Goal: Task Accomplishment & Management: Manage account settings

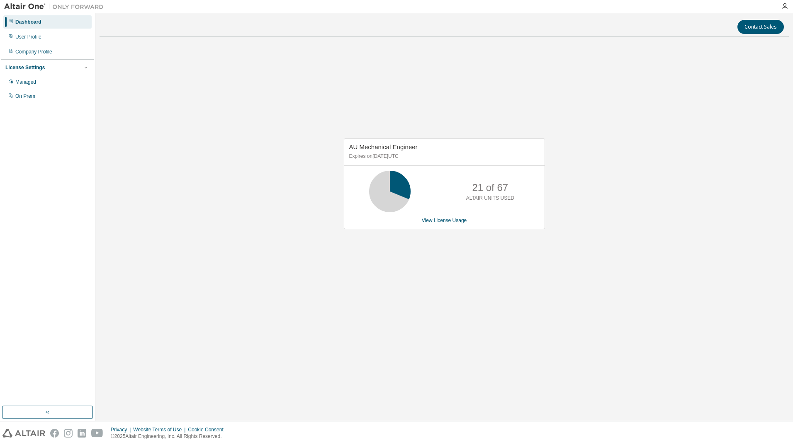
click at [48, 179] on div "Dashboard User Profile Company Profile License Settings Managed On Prem" at bounding box center [47, 210] width 92 height 391
click at [30, 37] on div "User Profile" at bounding box center [28, 37] width 26 height 7
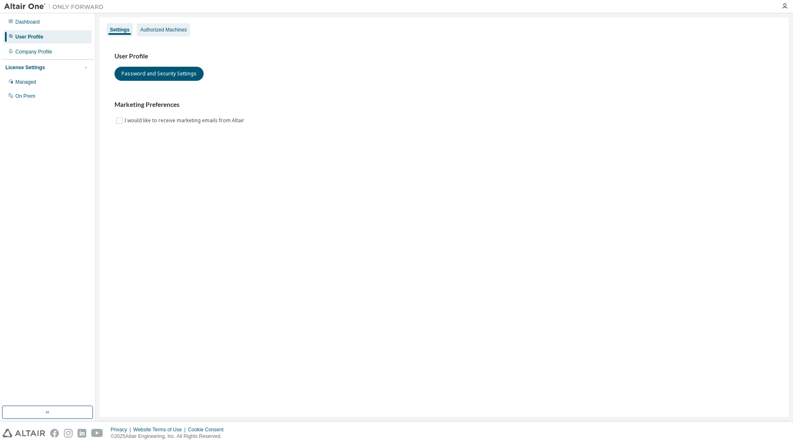
click at [165, 29] on div "Authorized Machines" at bounding box center [163, 30] width 46 height 7
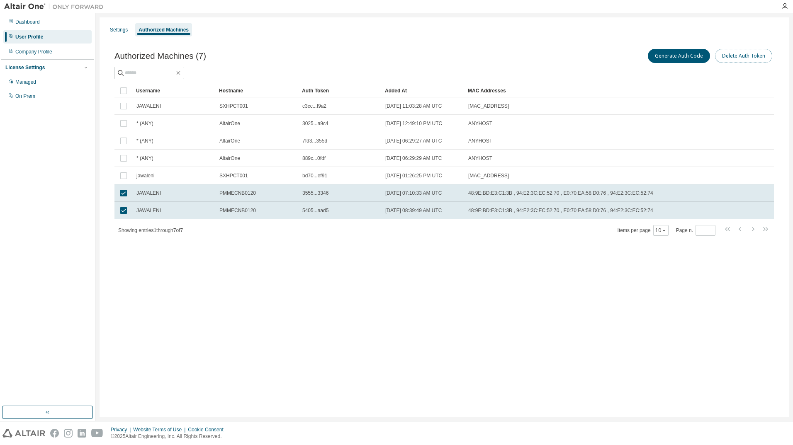
click at [743, 58] on button "Delete Auth Token" at bounding box center [743, 56] width 57 height 14
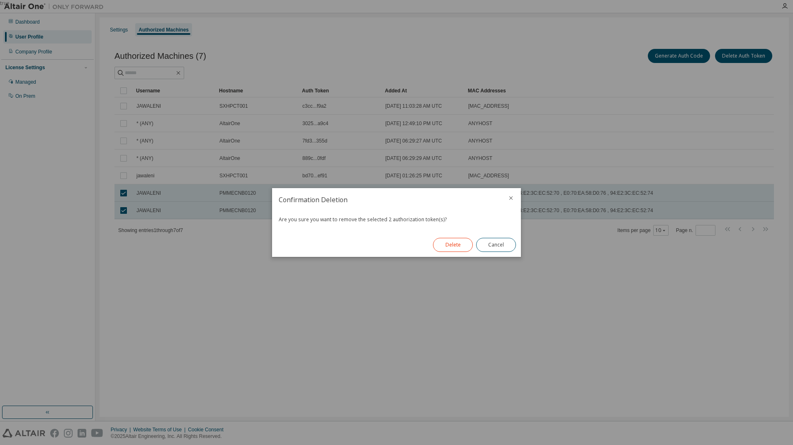
click at [453, 248] on button "Delete" at bounding box center [453, 245] width 40 height 14
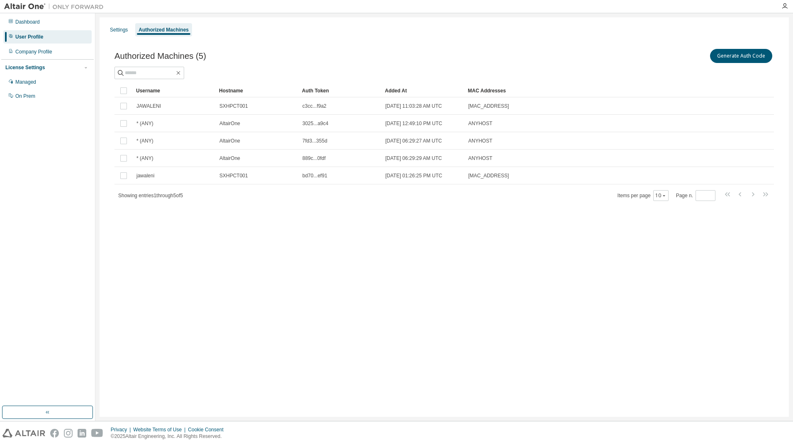
click at [440, 277] on div "Settings Authorized Machines Authorized Machines (5) Generate Auth Code Clear L…" at bounding box center [444, 217] width 689 height 400
click at [739, 53] on button "Generate Auth Code" at bounding box center [741, 56] width 62 height 14
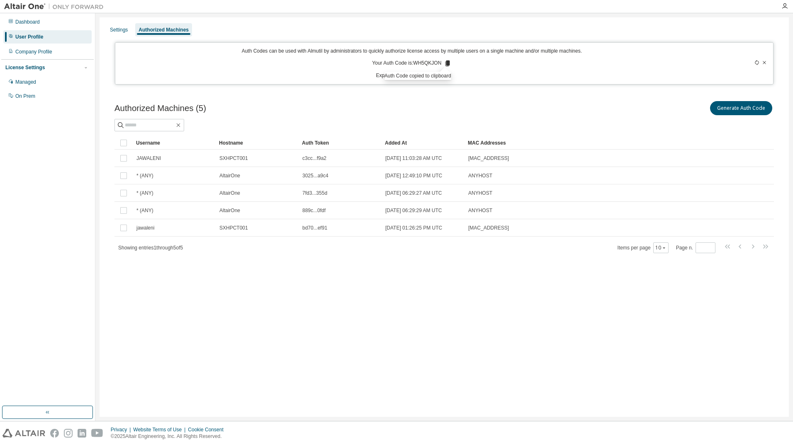
click at [423, 106] on div "Authorized Machines (5) Generate Auth Code" at bounding box center [444, 108] width 660 height 17
click at [754, 63] on icon at bounding box center [756, 62] width 5 height 5
click at [756, 62] on icon at bounding box center [756, 62] width 5 height 5
click at [445, 63] on icon at bounding box center [445, 64] width 5 height 6
click at [757, 62] on icon at bounding box center [756, 62] width 5 height 5
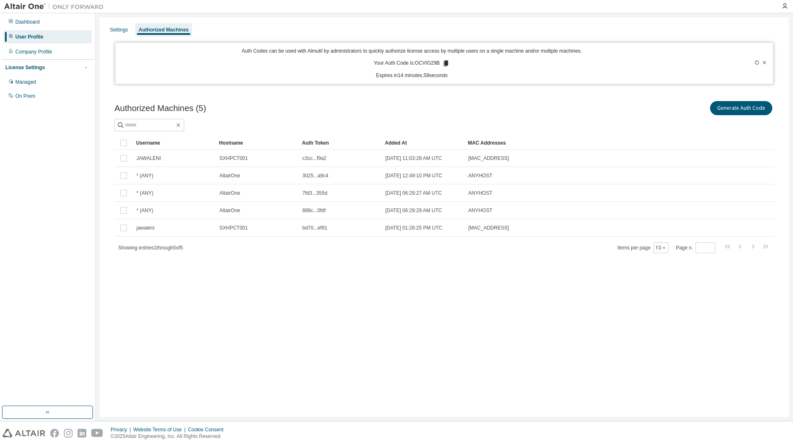
click at [446, 63] on icon at bounding box center [446, 64] width 5 height 6
click at [137, 353] on div "Settings Authorized Machines Auth Codes can be used with Almutil by administrat…" at bounding box center [444, 217] width 689 height 400
click at [786, 5] on icon "button" at bounding box center [784, 6] width 7 height 7
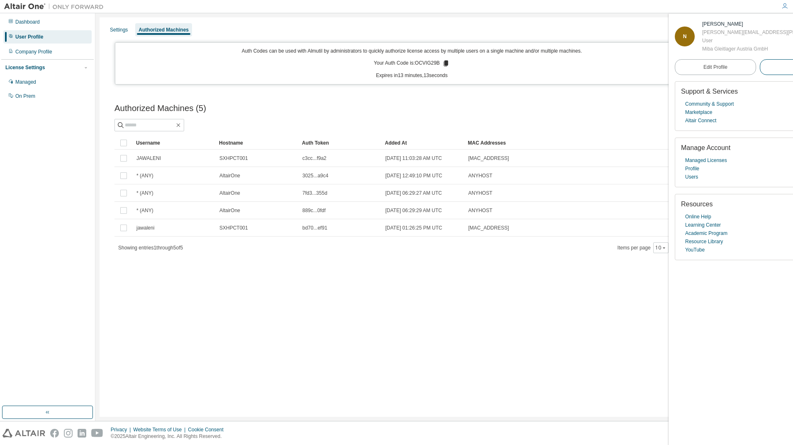
click at [793, 66] on span "Logout" at bounding box center [800, 67] width 15 height 8
